Goal: Task Accomplishment & Management: Manage account settings

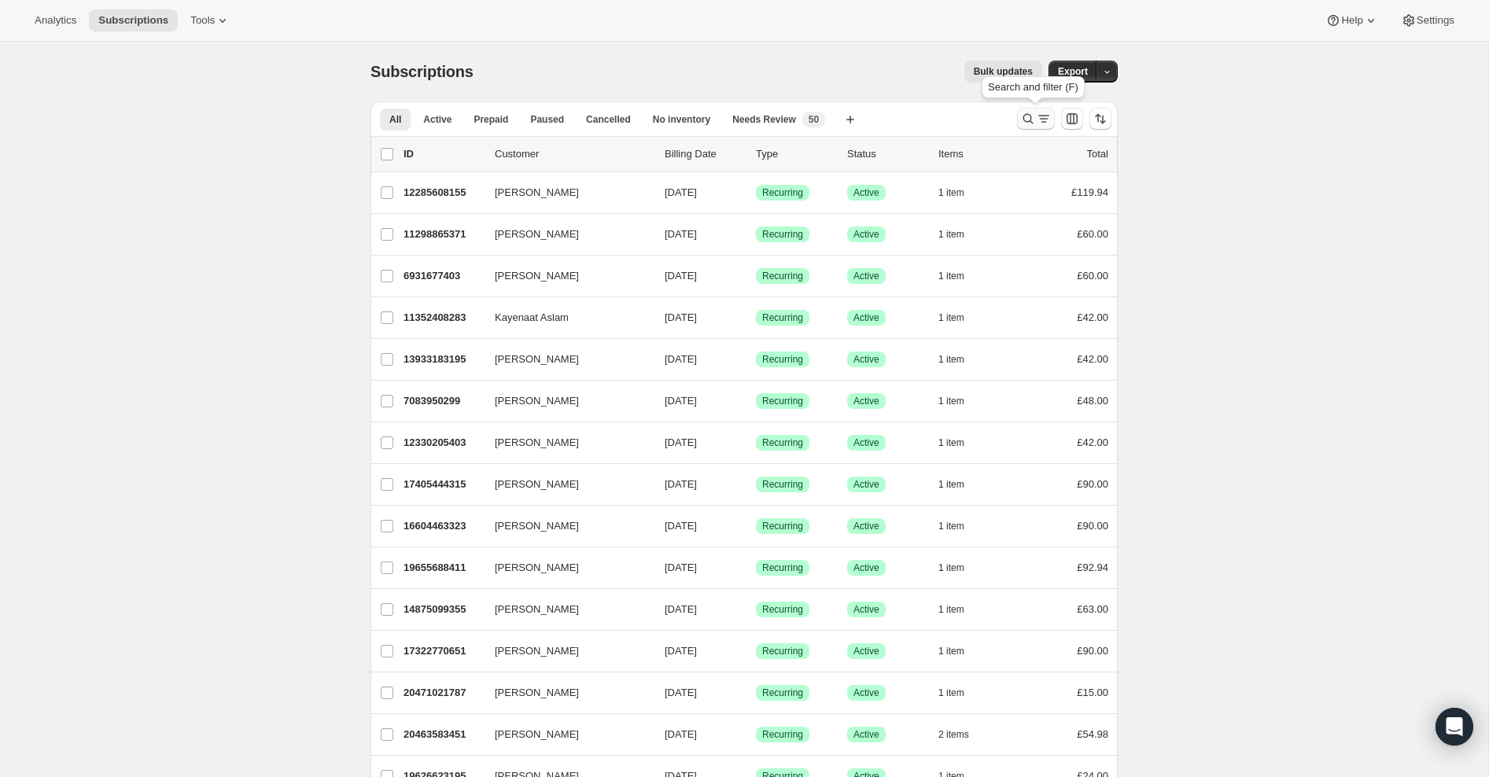
click at [1029, 111] on icon "Search and filter results" at bounding box center [1028, 119] width 16 height 16
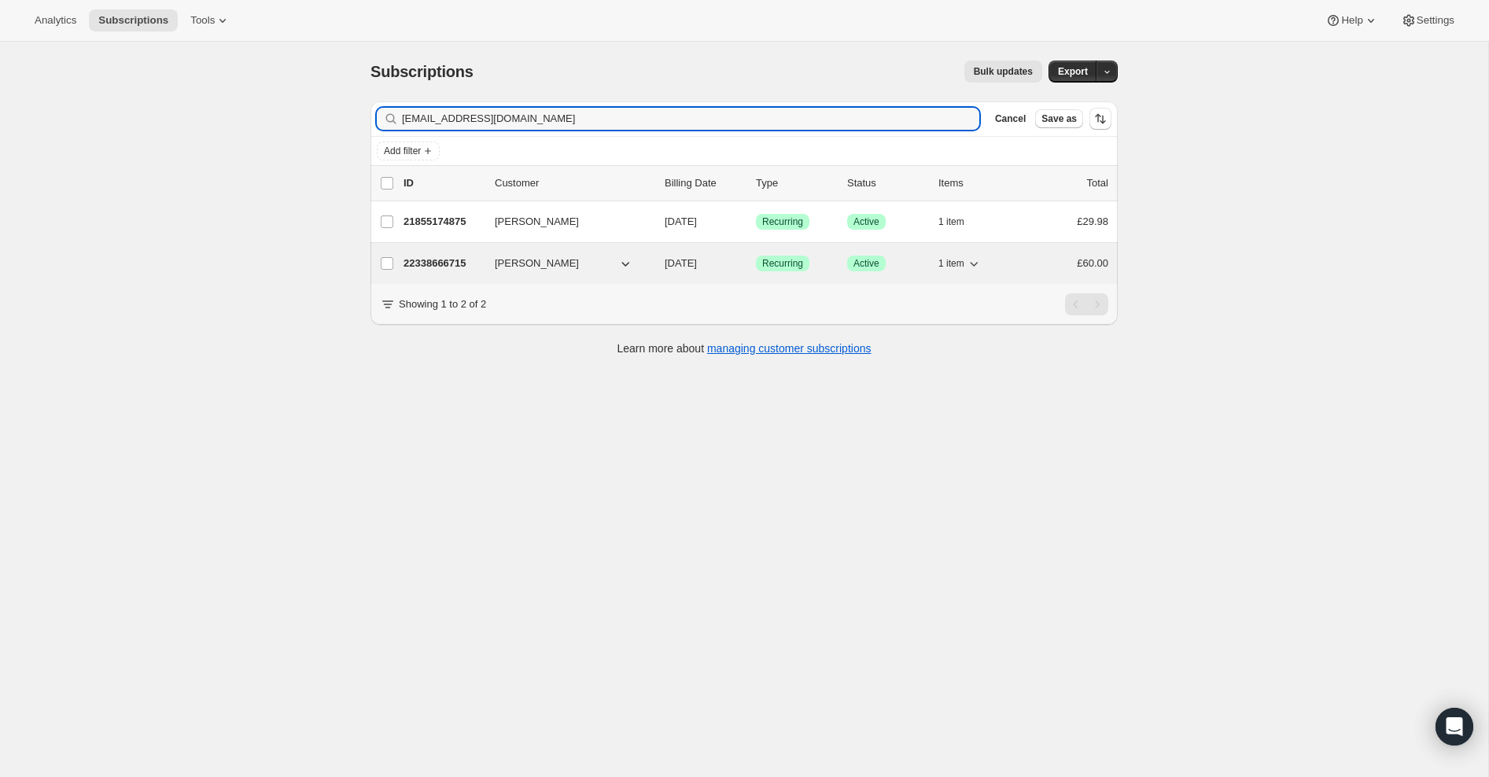
type input "[EMAIL_ADDRESS][DOMAIN_NAME]"
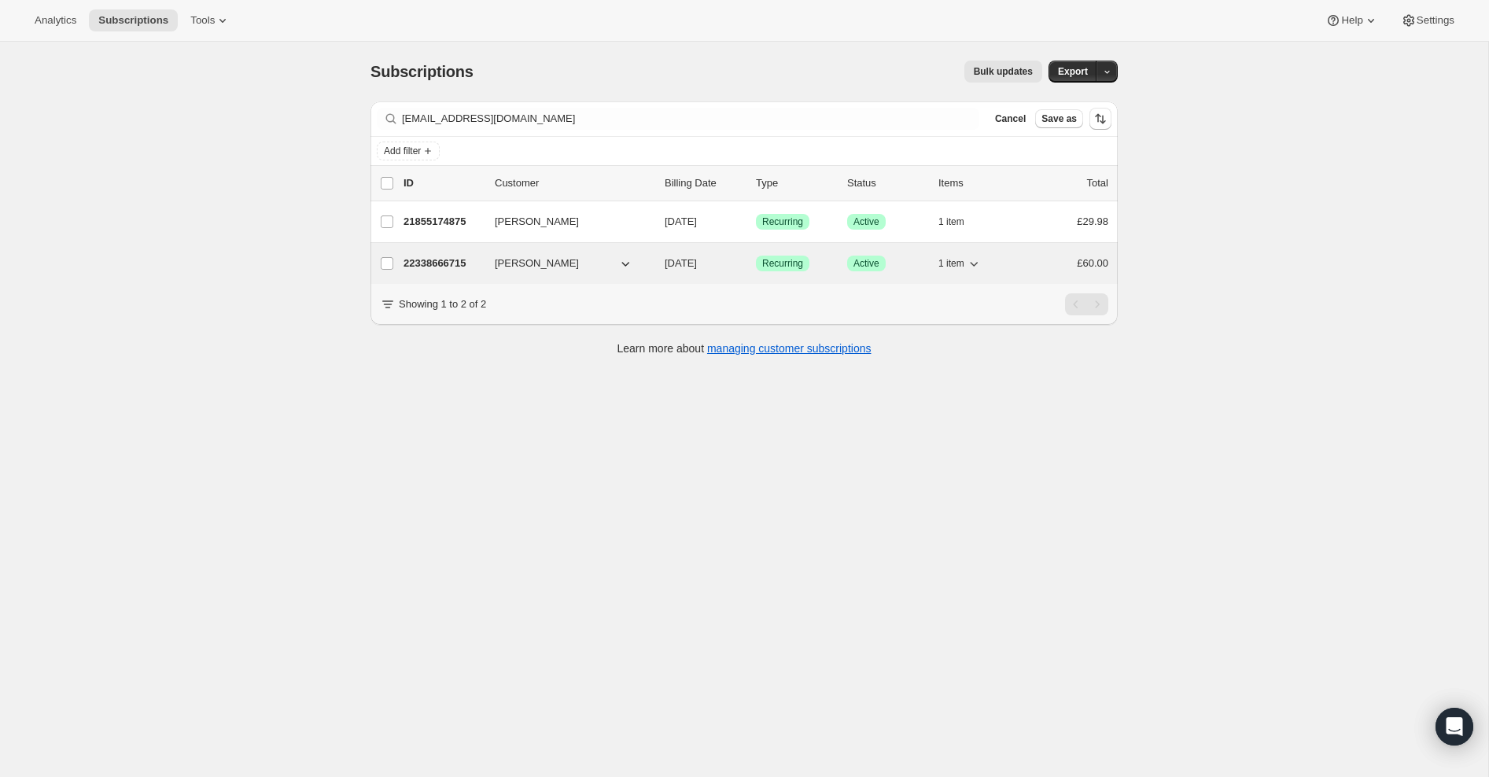
click at [430, 262] on p "22338666715" at bounding box center [443, 264] width 79 height 16
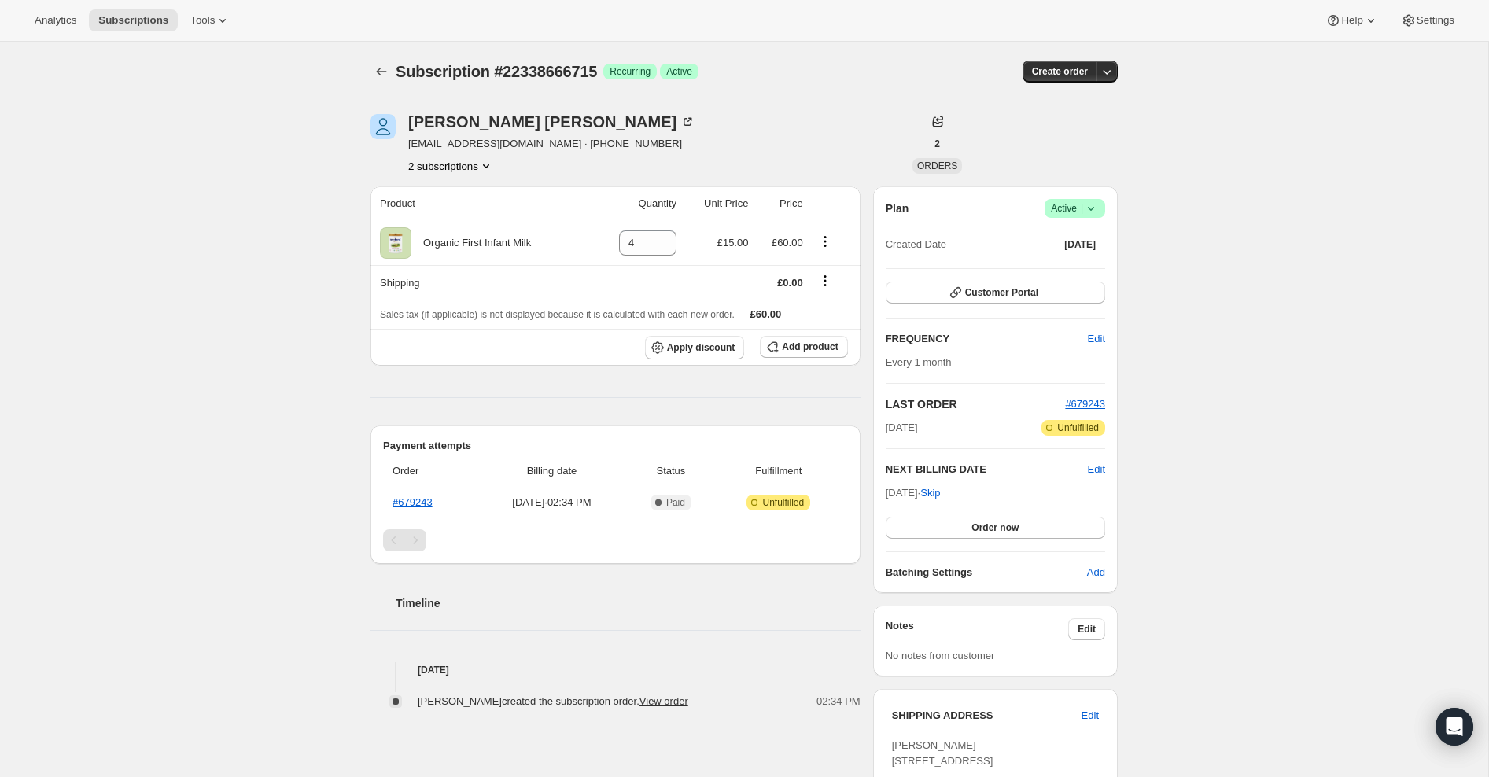
click at [1097, 205] on icon at bounding box center [1091, 209] width 16 height 16
click at [1081, 266] on span "Cancel subscription" at bounding box center [1071, 266] width 89 height 12
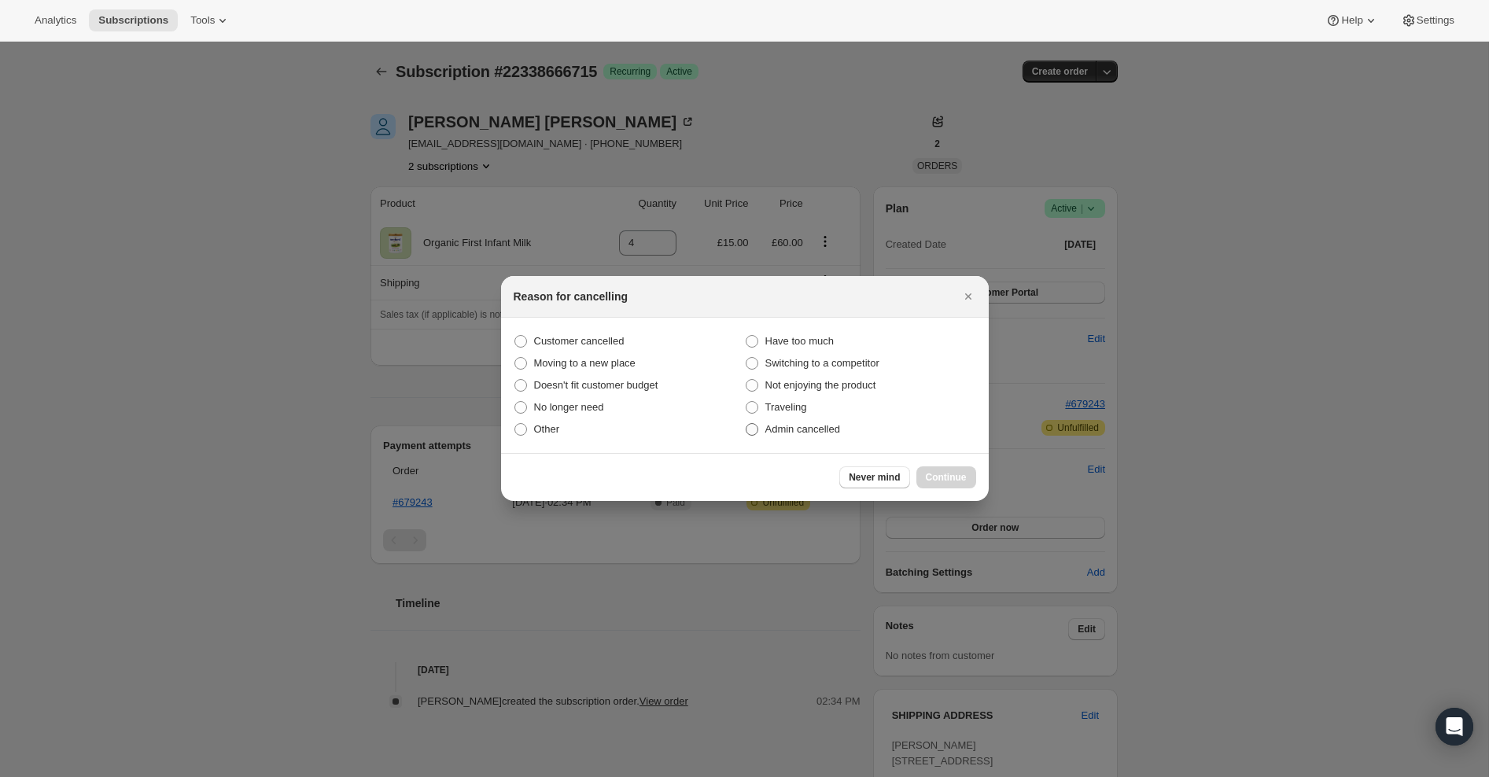
click at [757, 430] on span ":rbu:" at bounding box center [752, 429] width 13 height 13
click at [747, 424] on input "Admin cancelled" at bounding box center [746, 423] width 1 height 1
radio input "true"
click at [949, 477] on span "Continue" at bounding box center [946, 477] width 41 height 13
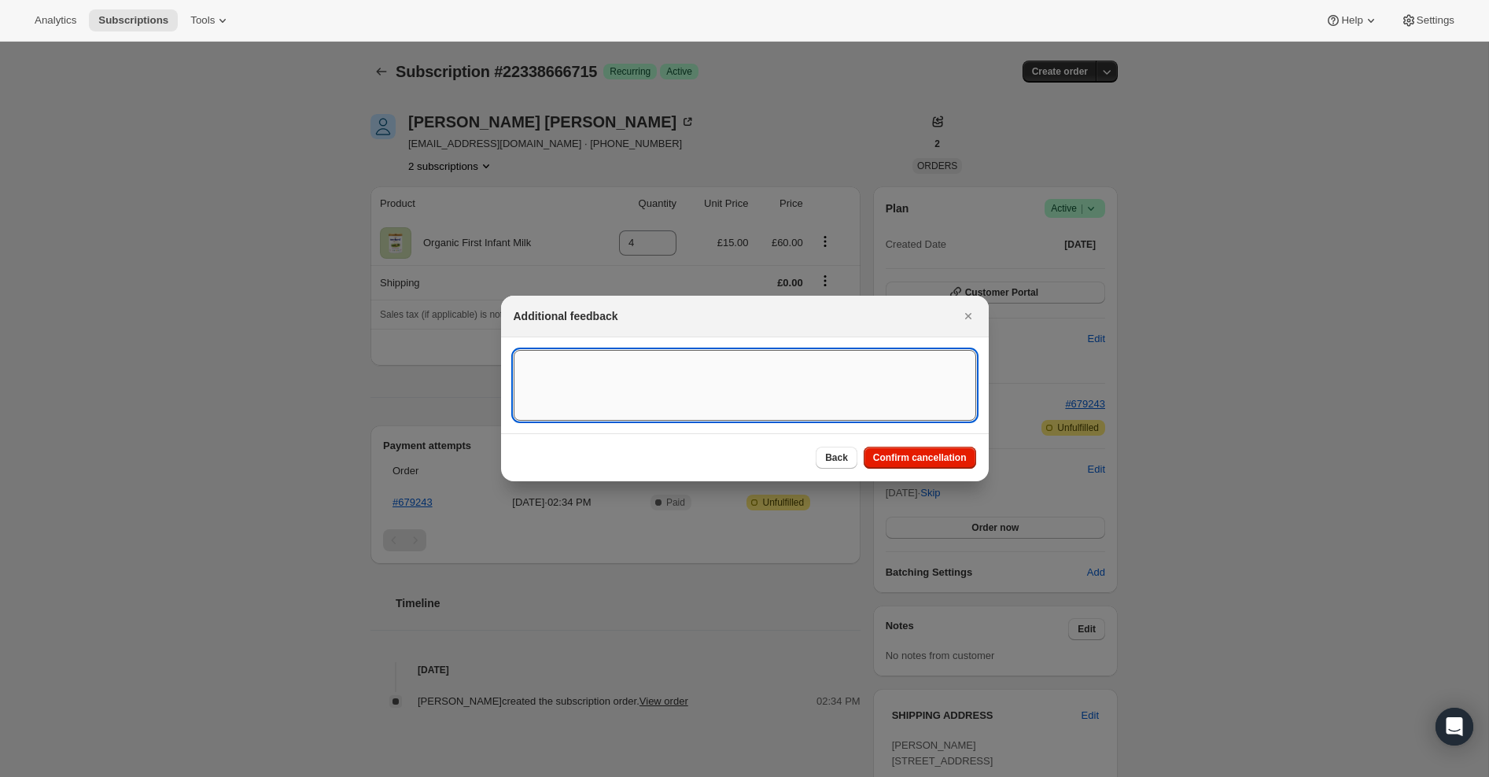
click at [680, 362] on textarea ":rbu:" at bounding box center [745, 385] width 463 height 71
paste textarea "[EMAIL_ADDRESS][DOMAIN_NAME]"
type textarea "[EMAIL_ADDRESS][DOMAIN_NAME]"
drag, startPoint x: 676, startPoint y: 363, endPoint x: 491, endPoint y: 365, distance: 184.9
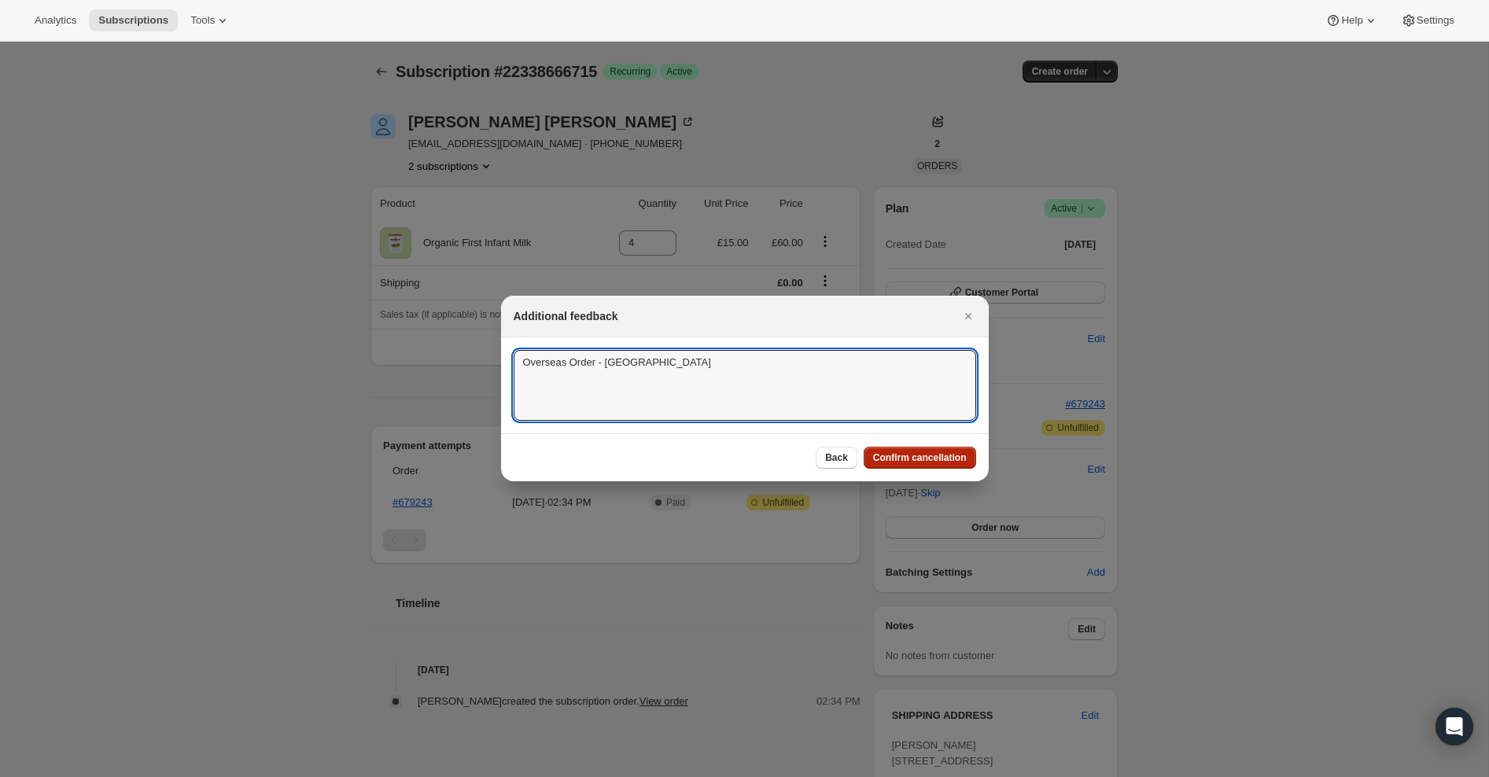
type textarea "Overseas Order - [GEOGRAPHIC_DATA]"
click at [905, 455] on span "Confirm cancellation" at bounding box center [920, 458] width 94 height 13
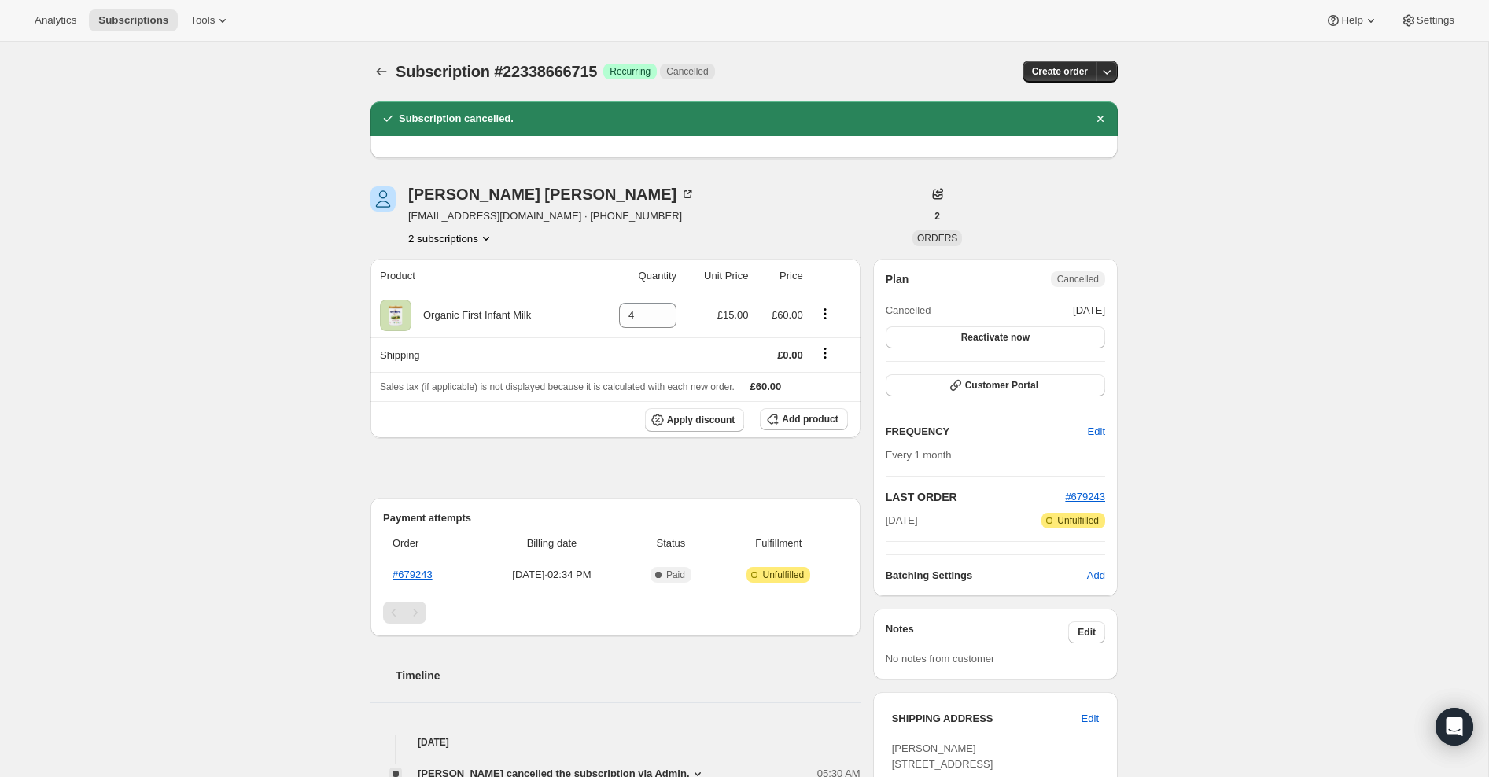
click at [489, 238] on icon "Product actions" at bounding box center [486, 239] width 6 height 4
click at [467, 274] on span "21855174875" at bounding box center [449, 268] width 109 height 16
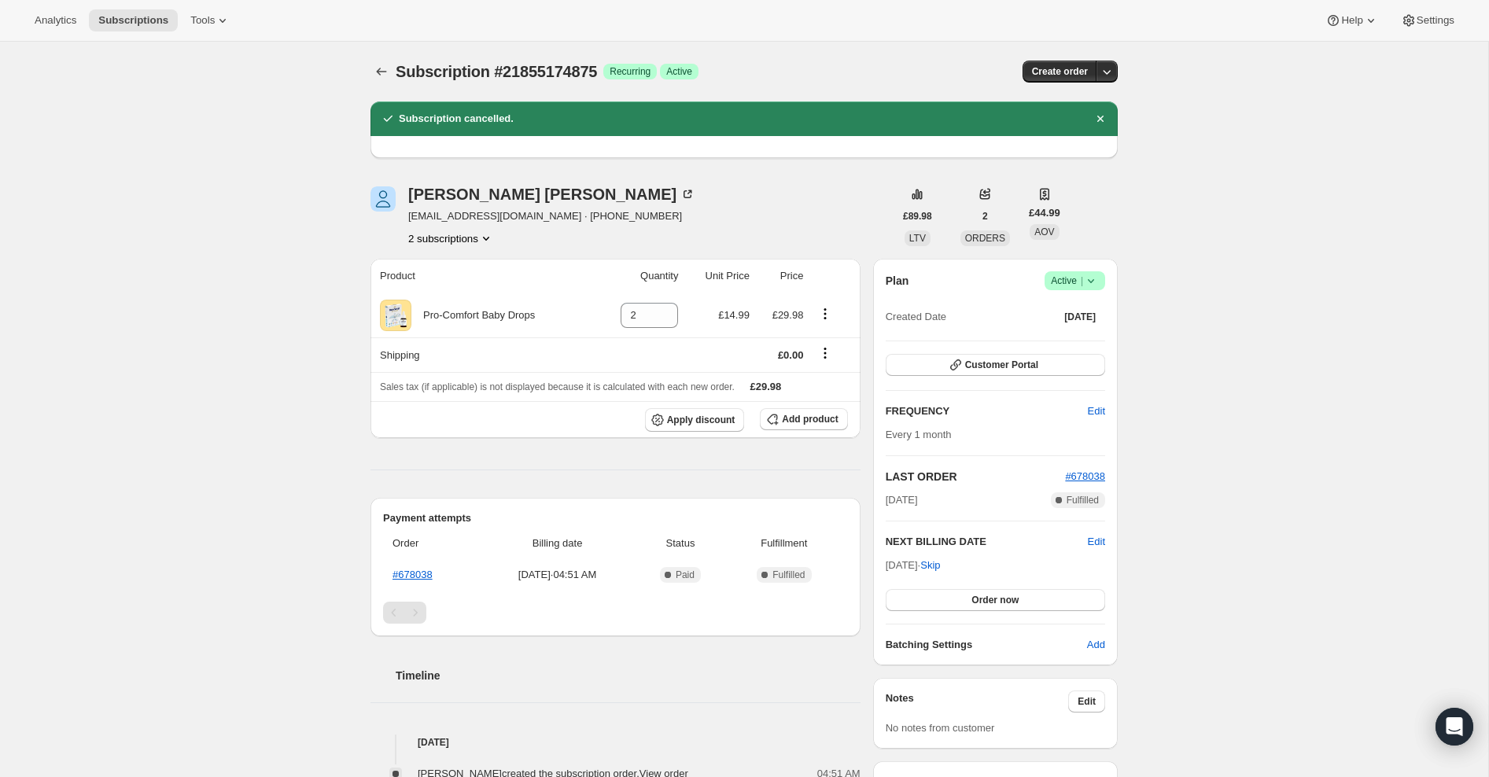
click at [1093, 278] on icon at bounding box center [1091, 281] width 16 height 16
click at [1096, 341] on span "Cancel subscription" at bounding box center [1071, 338] width 89 height 12
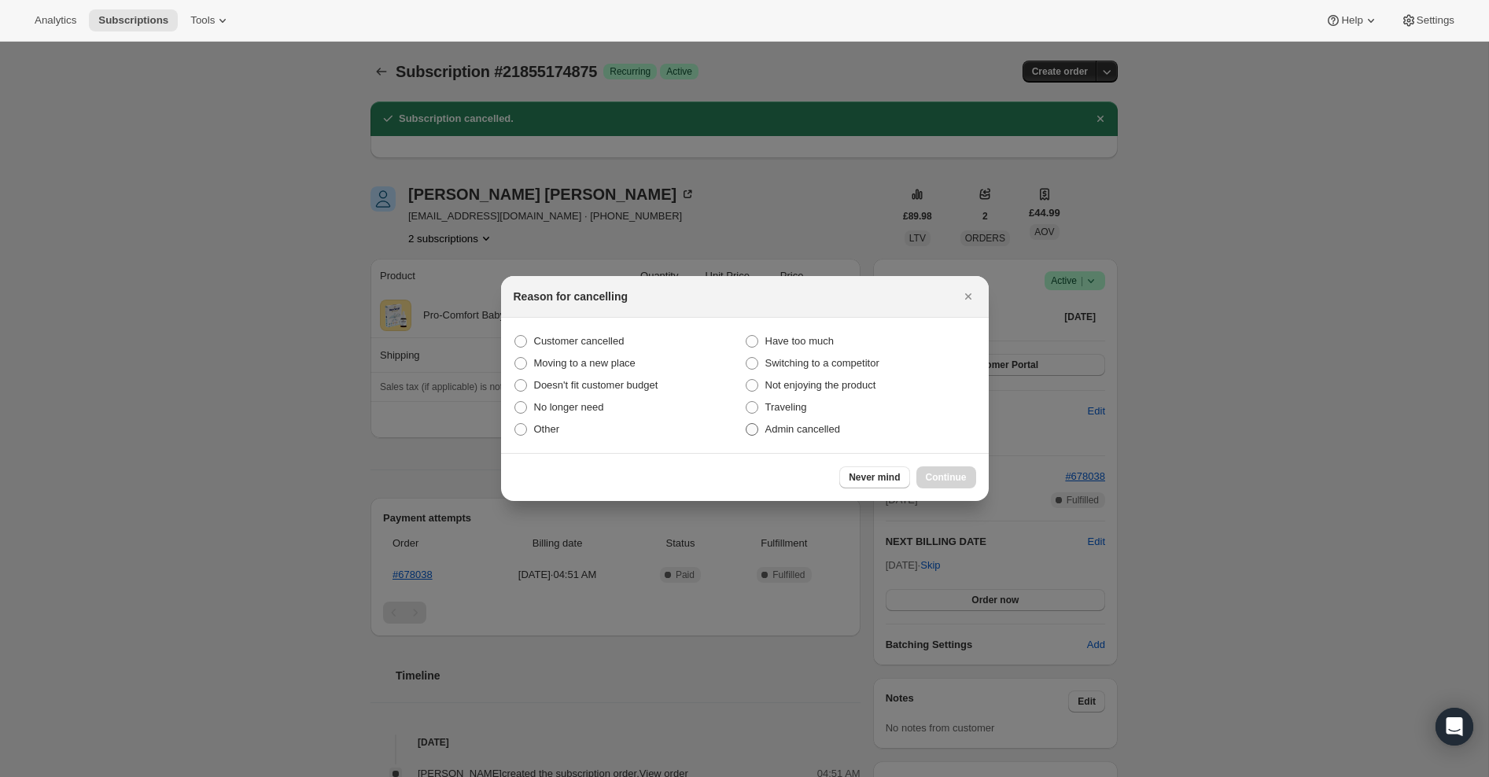
click at [750, 432] on span ":rg8:" at bounding box center [752, 429] width 13 height 13
click at [747, 424] on input "Admin cancelled" at bounding box center [746, 423] width 1 height 1
radio input "true"
click at [946, 475] on span "Continue" at bounding box center [946, 477] width 41 height 13
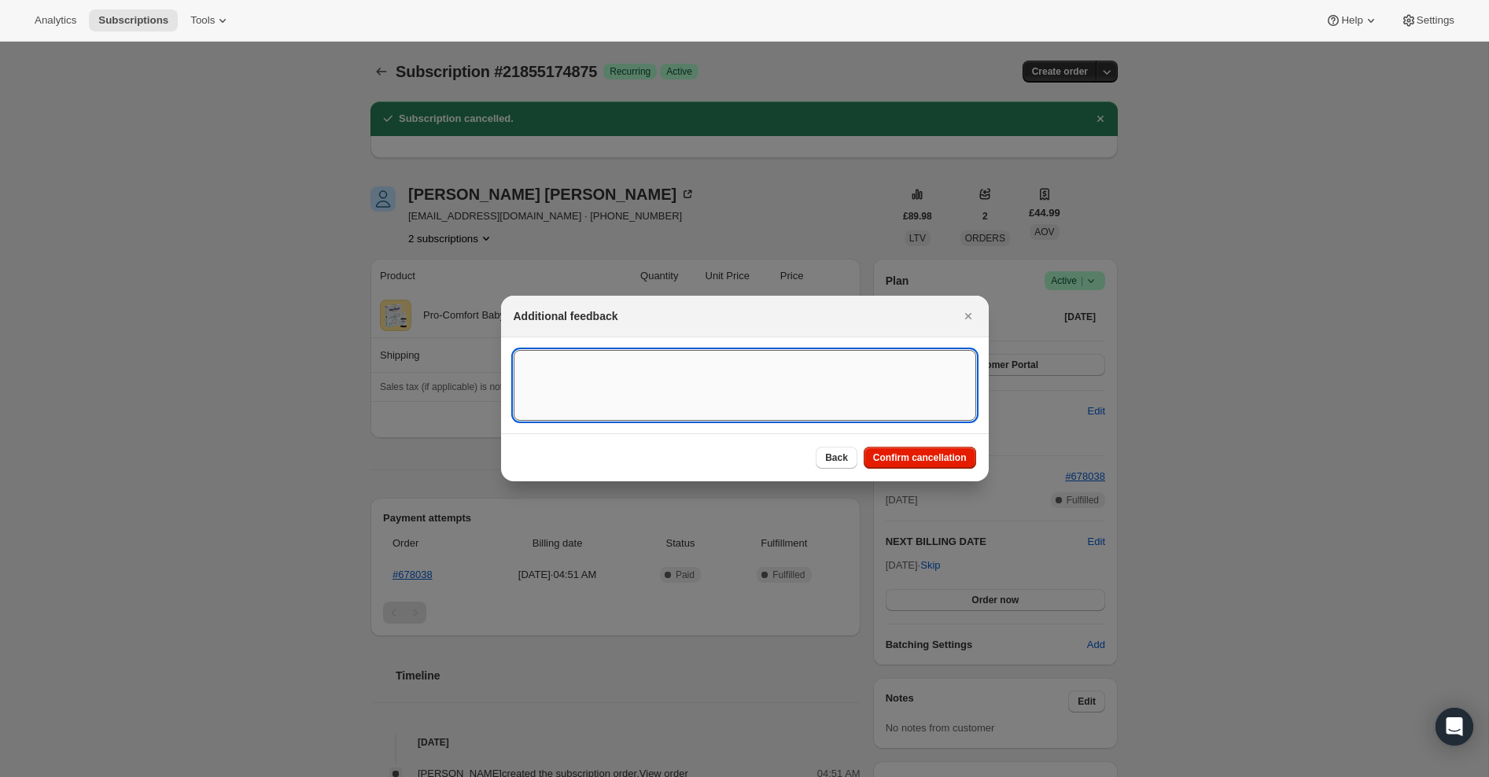
click at [756, 378] on textarea ":rg8:" at bounding box center [745, 385] width 463 height 71
type textarea "Overseas Order - [GEOGRAPHIC_DATA]"
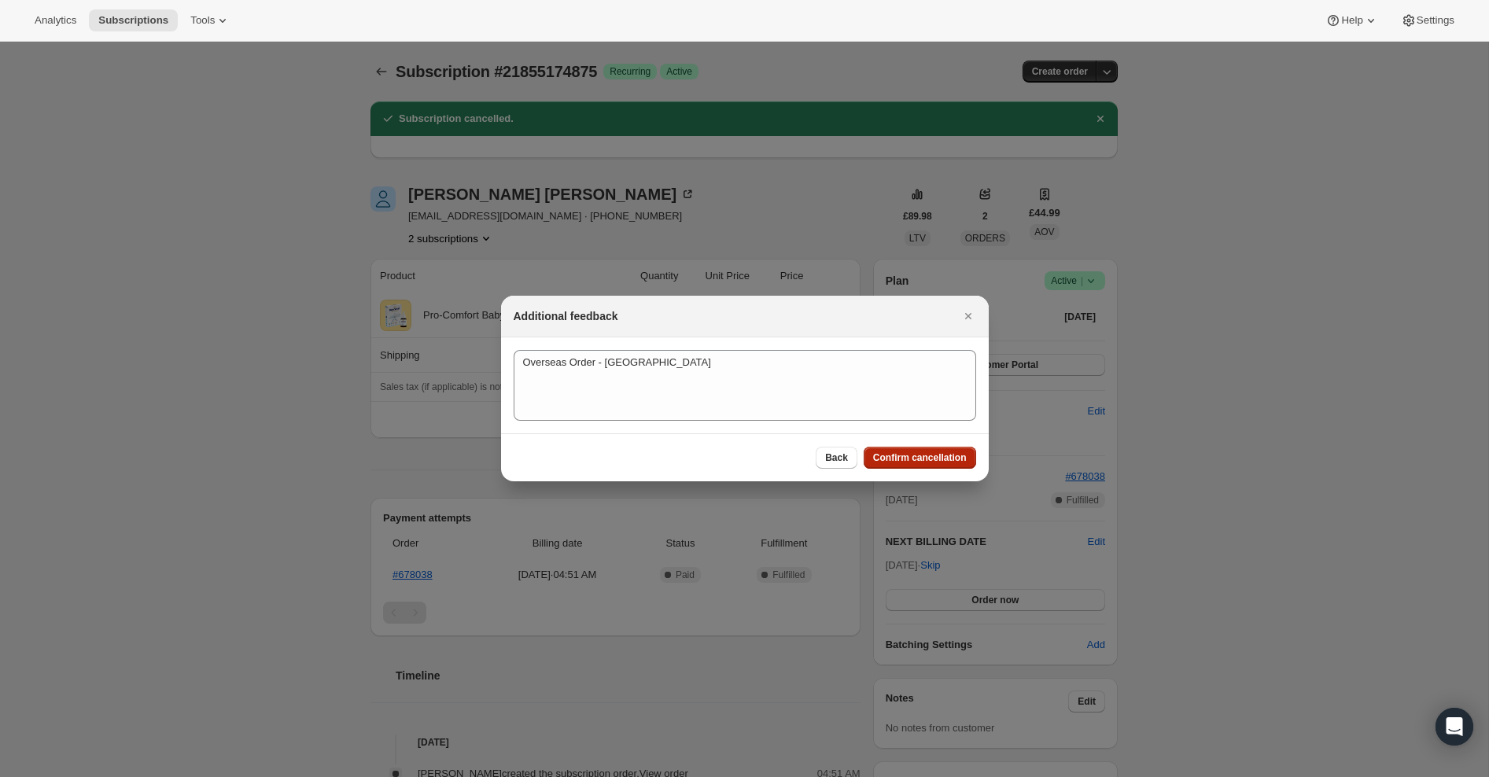
click at [922, 454] on span "Confirm cancellation" at bounding box center [920, 458] width 94 height 13
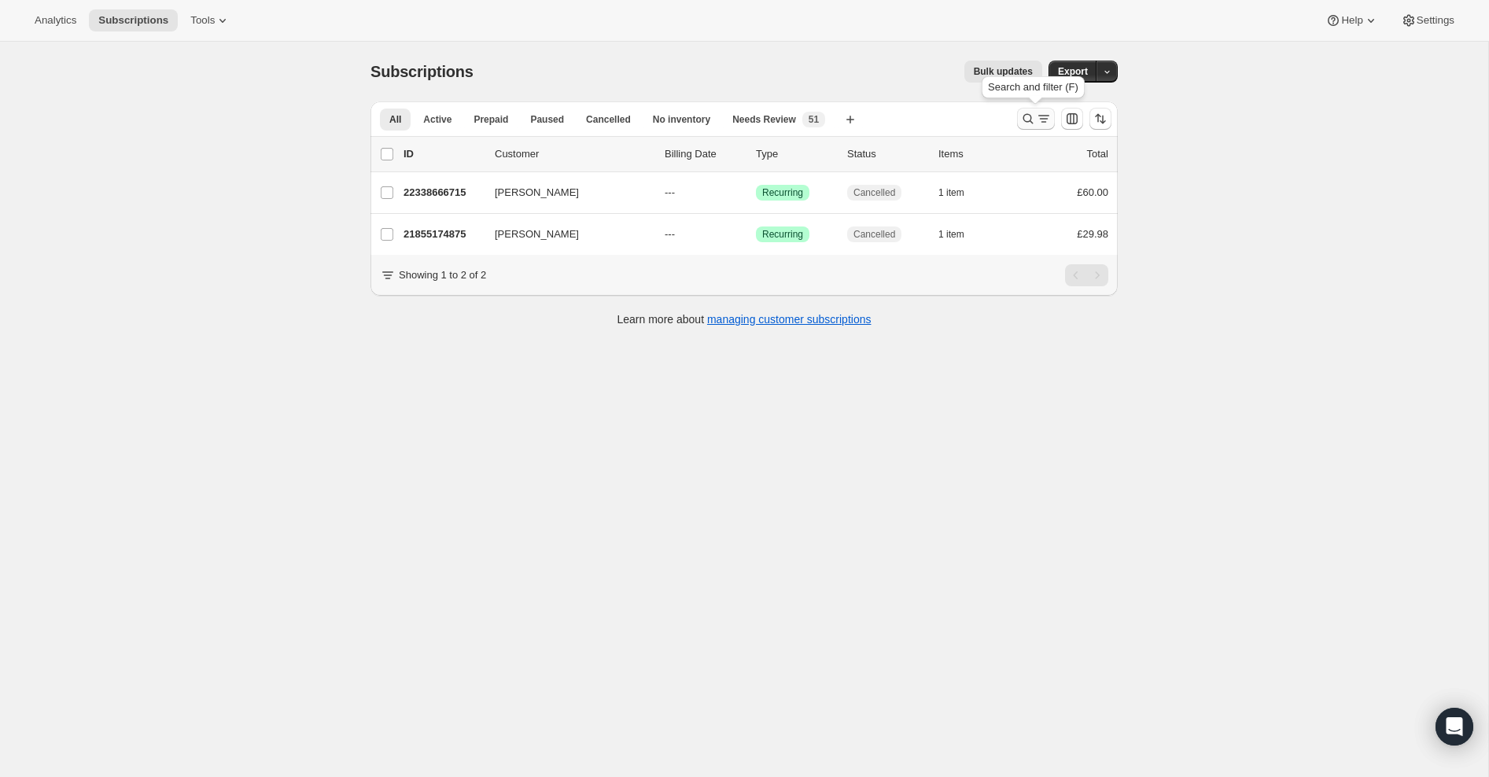
click at [1032, 121] on icon "Search and filter results" at bounding box center [1028, 119] width 16 height 16
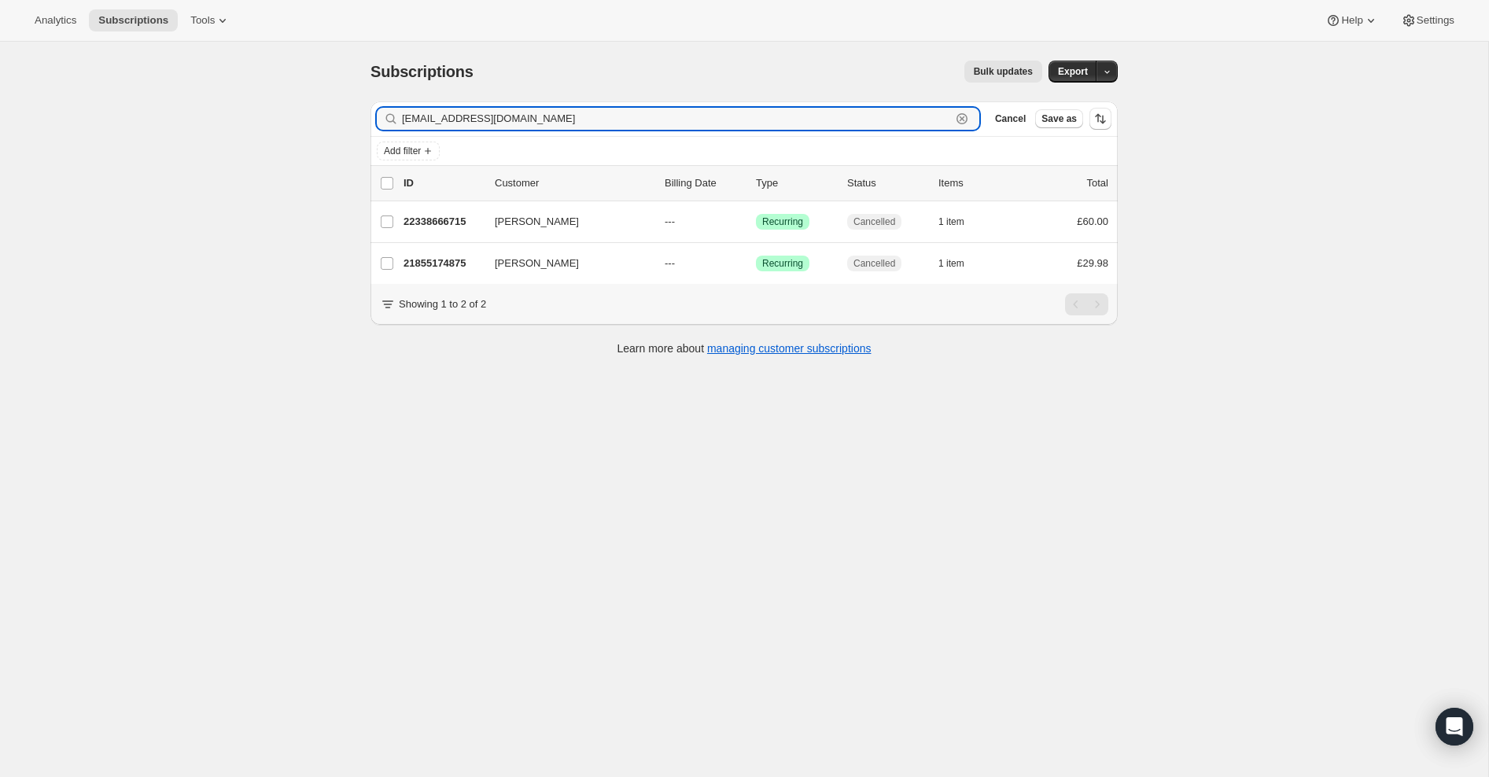
click at [960, 117] on icon "button" at bounding box center [963, 119] width 6 height 6
paste input "migena1999@hotmail.com"
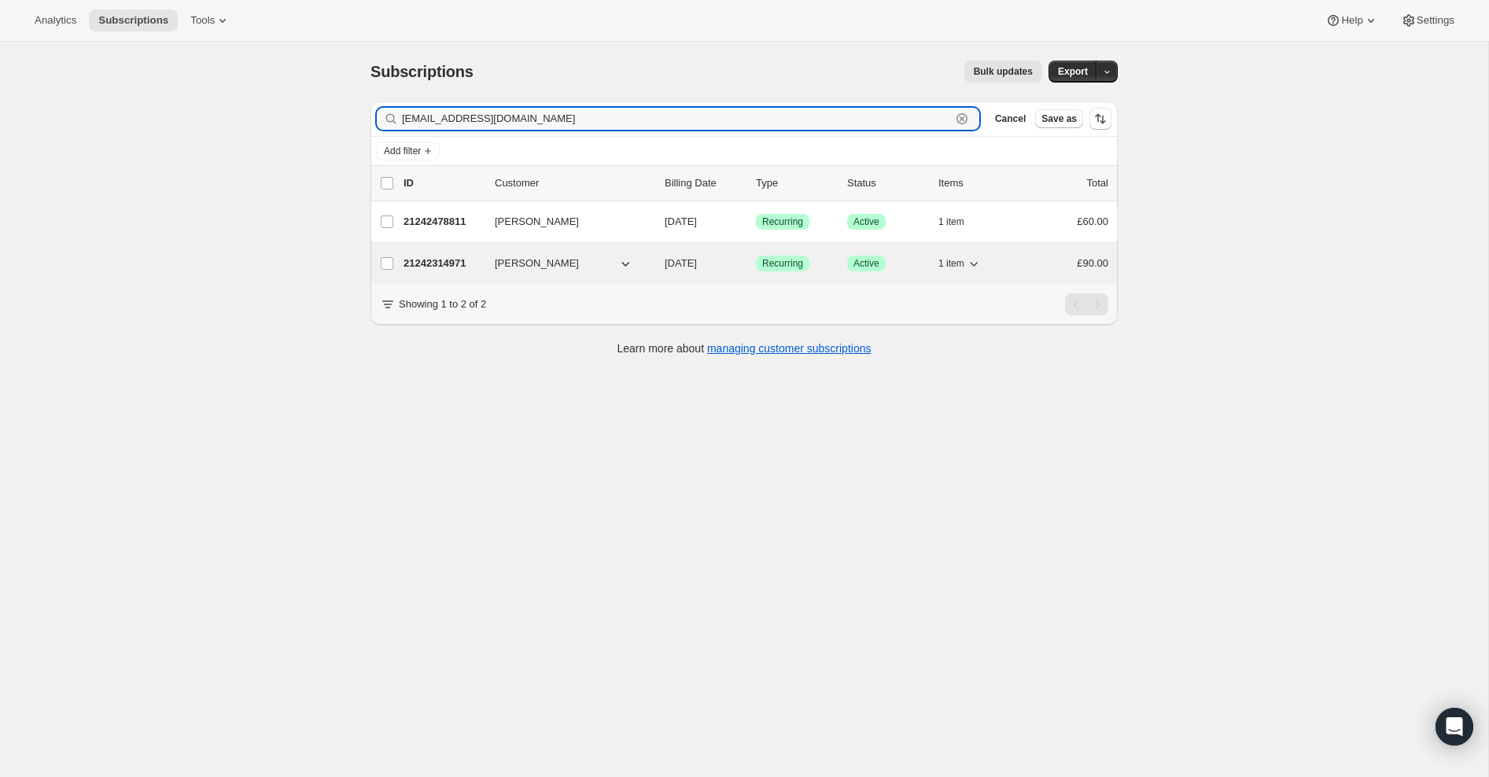
type input "migena1999@hotmail.com"
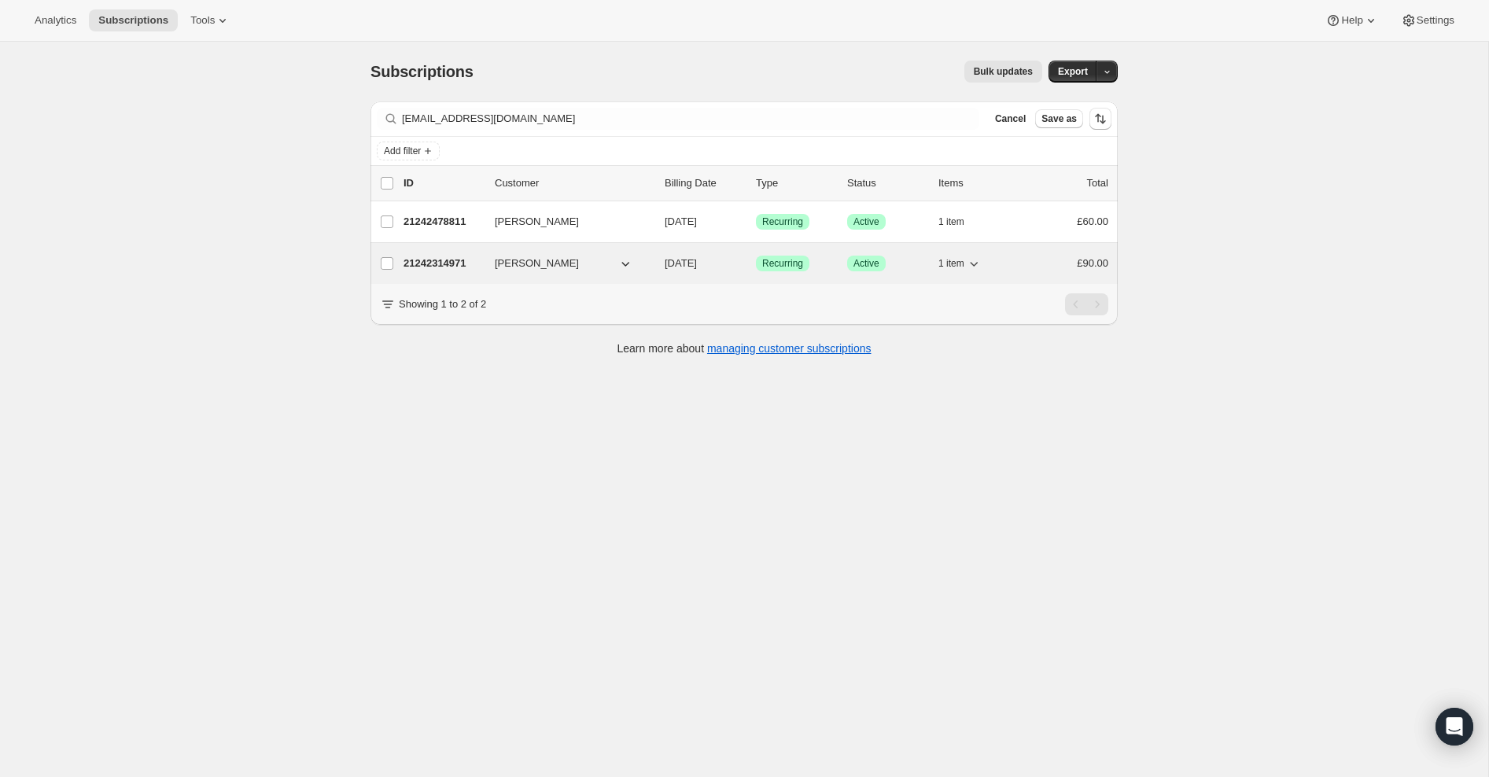
click at [436, 259] on p "21242314971" at bounding box center [443, 264] width 79 height 16
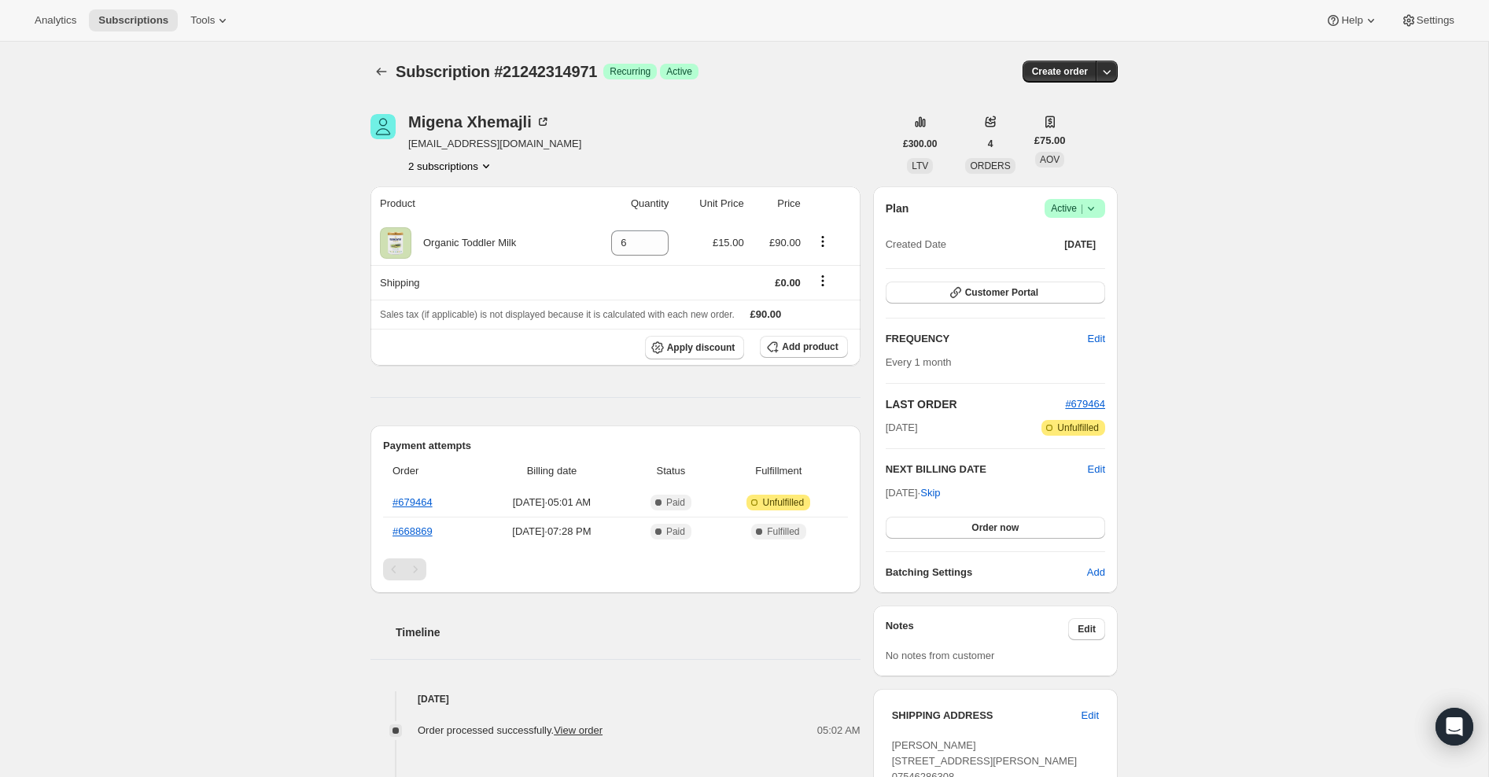
click at [441, 166] on button "2 subscriptions" at bounding box center [451, 166] width 86 height 16
click at [436, 219] on span "21242478811" at bounding box center [427, 222] width 63 height 12
